Goal: Task Accomplishment & Management: Use online tool/utility

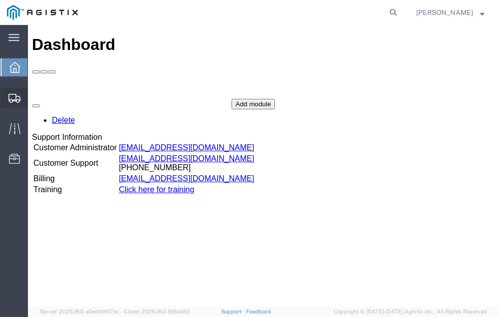
click at [0, 0] on span "Shipment Manager" at bounding box center [0, 0] width 0 height 0
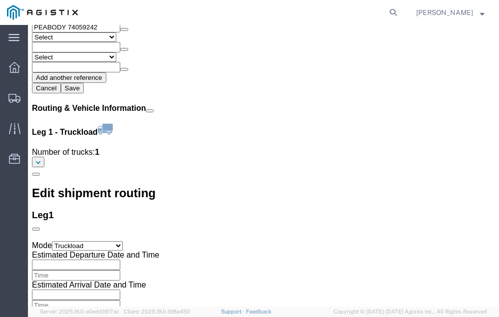
scroll to position [1156, 0]
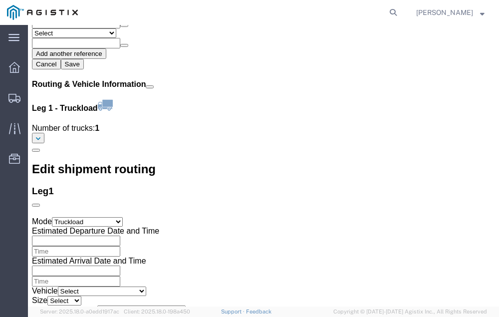
click link "Confirm"
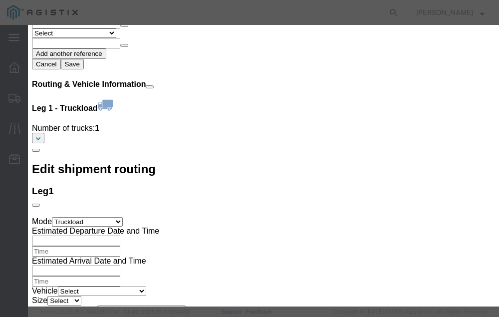
click input "checkbox"
checkbox input "true"
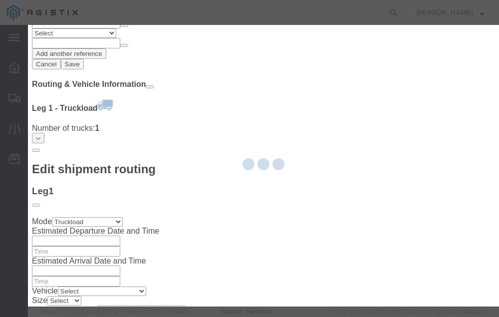
type input "Neil Coehlo"
type input "559-217-7289"
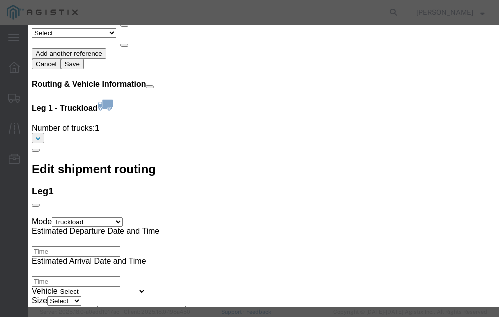
click input "text"
type input "56739162"
click button "Submit"
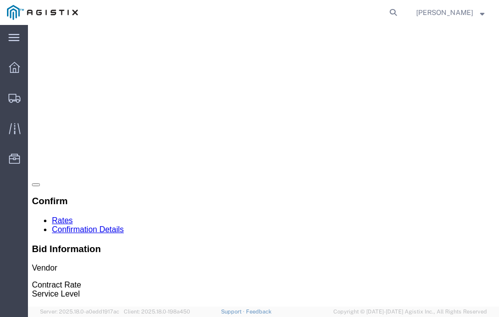
scroll to position [0, 0]
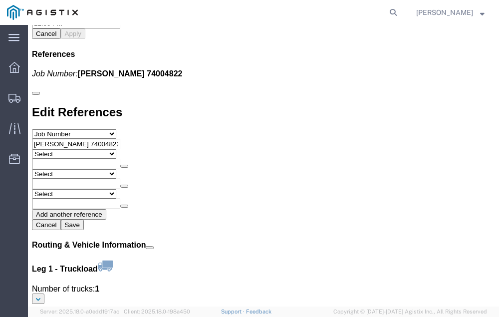
scroll to position [1156, 0]
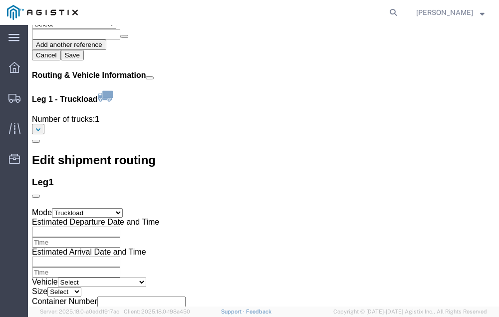
click link "Confirm"
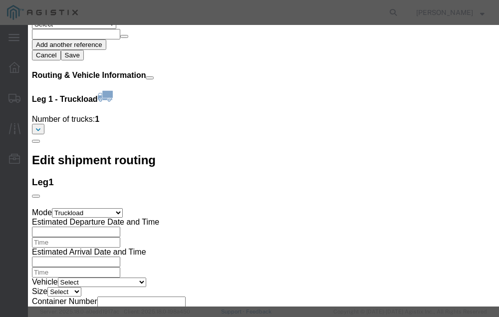
click input "checkbox"
checkbox input "true"
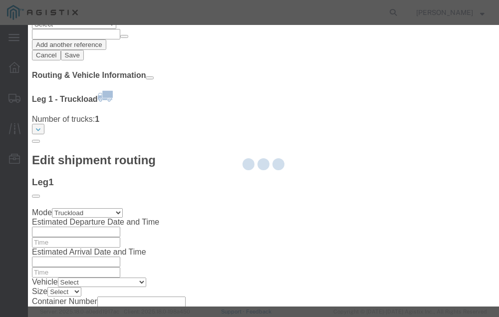
type input "Neil Coehlo"
type input "559-217-7289"
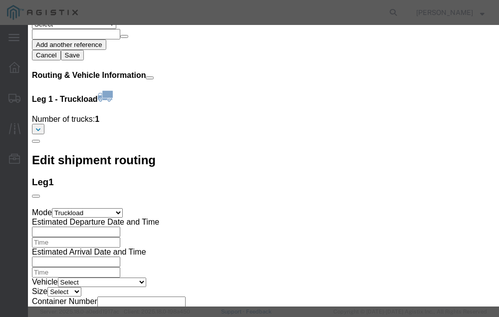
click input "text"
type input "56739207"
click button "Submit"
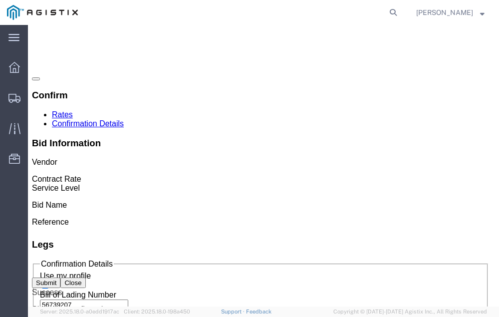
scroll to position [0, 0]
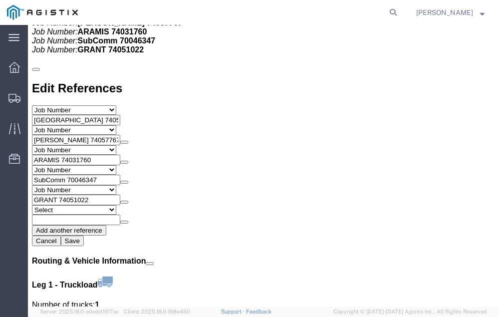
scroll to position [1178, 0]
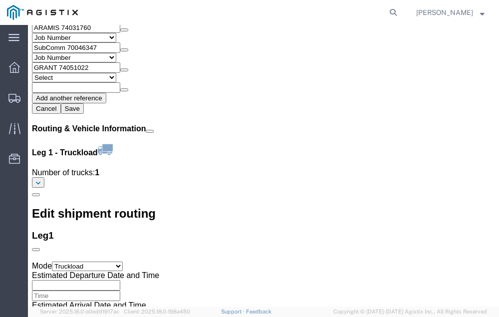
click link "Confirm"
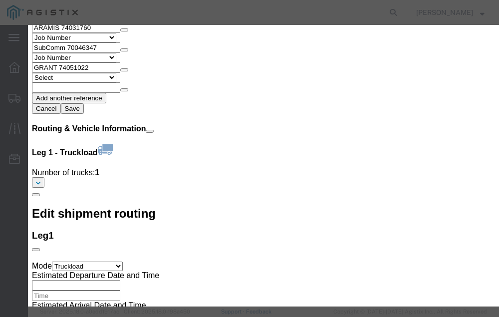
click input "checkbox"
checkbox input "true"
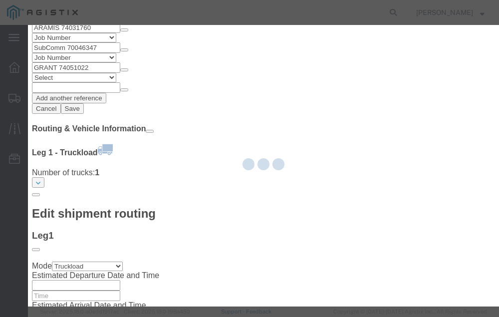
type input "Neil Coehlo"
type input "559-217-7289"
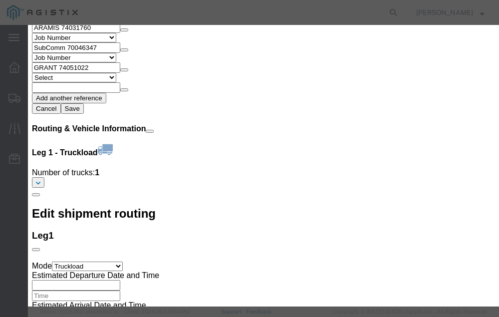
click input "text"
type input "56739422"
click button "Submit"
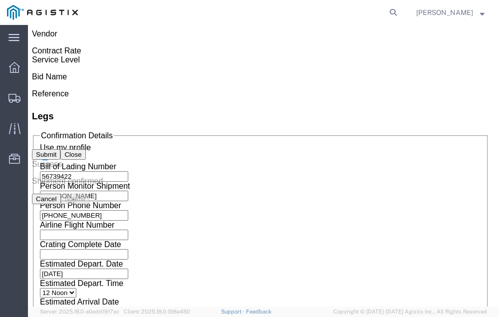
scroll to position [0, 0]
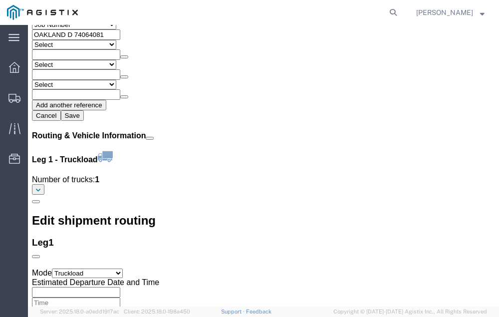
scroll to position [1147, 0]
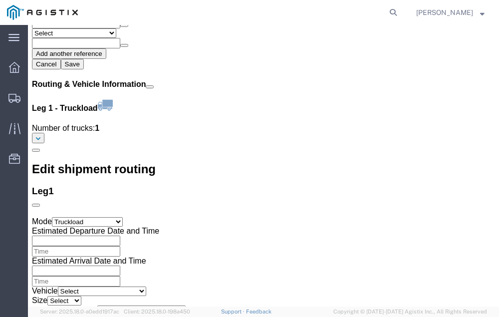
click link "Confirm"
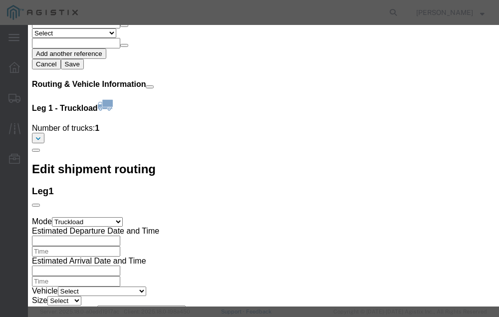
click input "checkbox"
checkbox input "true"
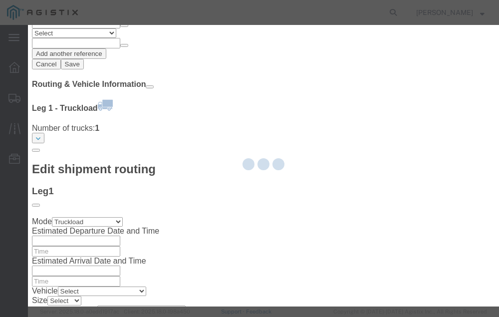
type input "Neil Coehlo"
type input "559-217-7289"
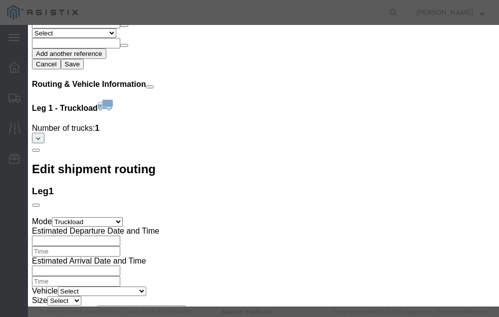
click input "text"
type input "56740318"
click button "Submit"
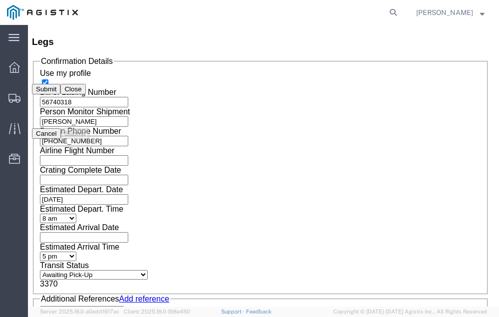
scroll to position [0, 0]
